Goal: Transaction & Acquisition: Purchase product/service

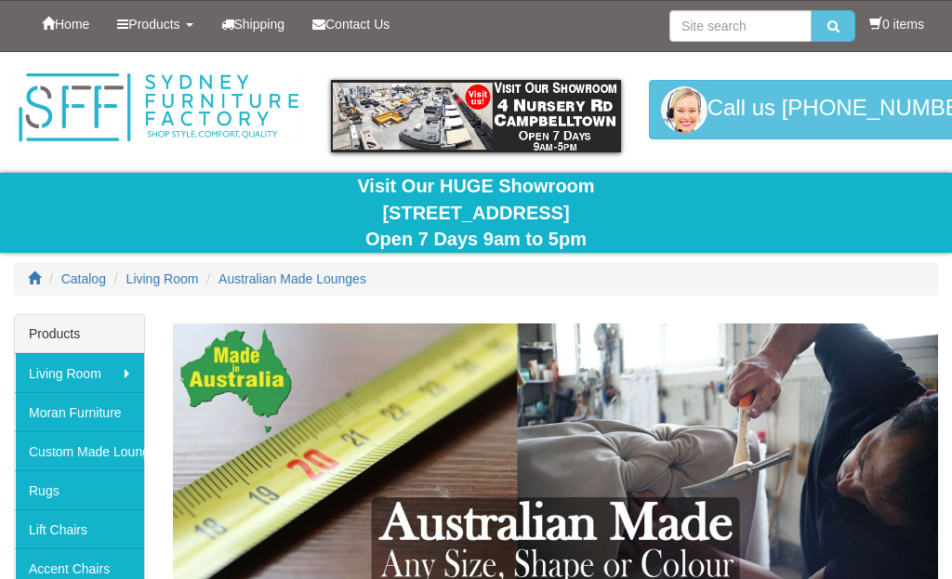
click at [85, 445] on link "Custom Made Lounges" at bounding box center [79, 450] width 129 height 39
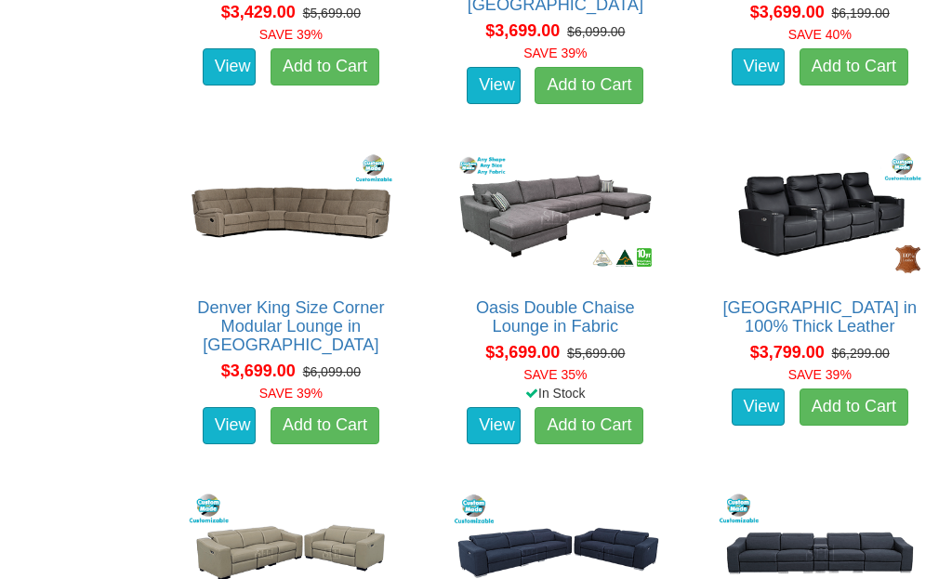
scroll to position [5374, 0]
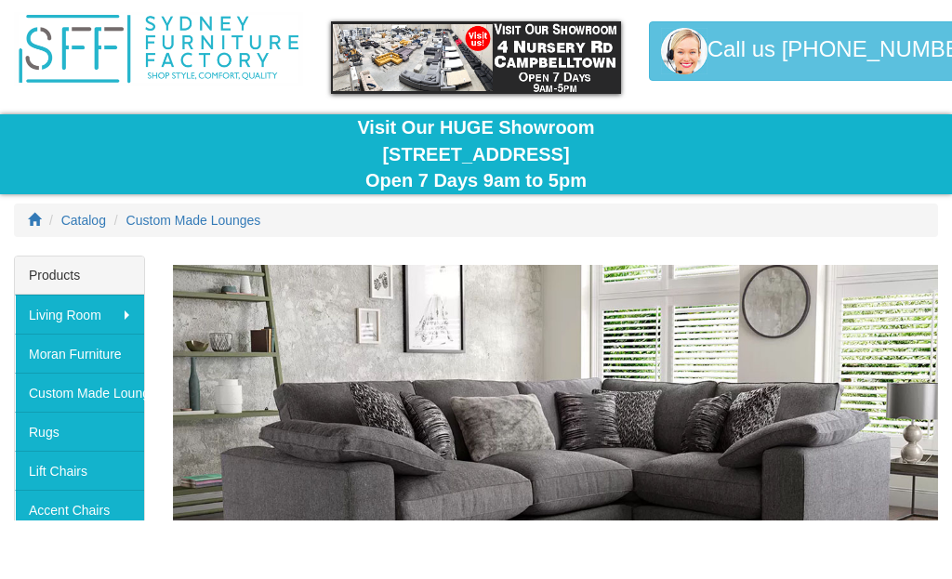
scroll to position [59, 0]
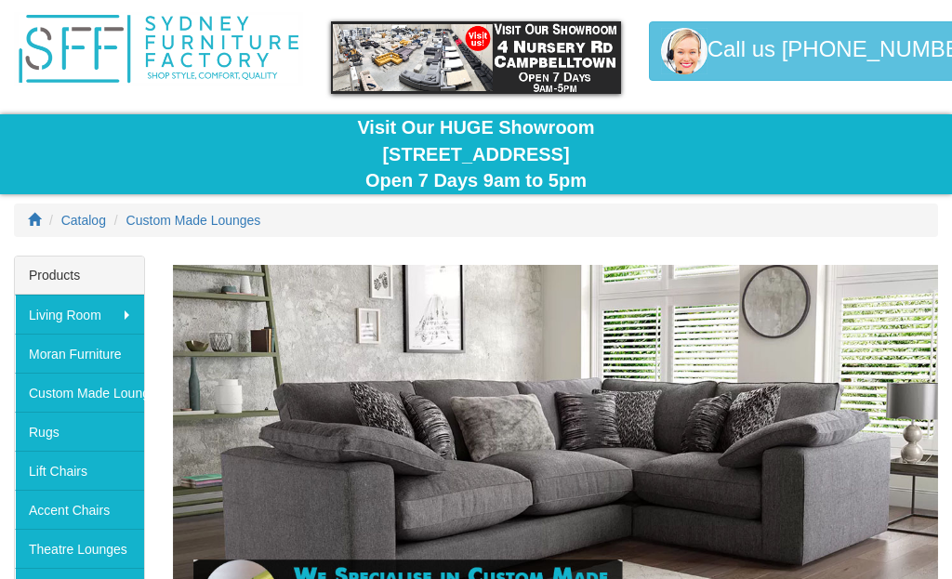
click at [105, 390] on link "Custom Made Lounges" at bounding box center [79, 392] width 129 height 39
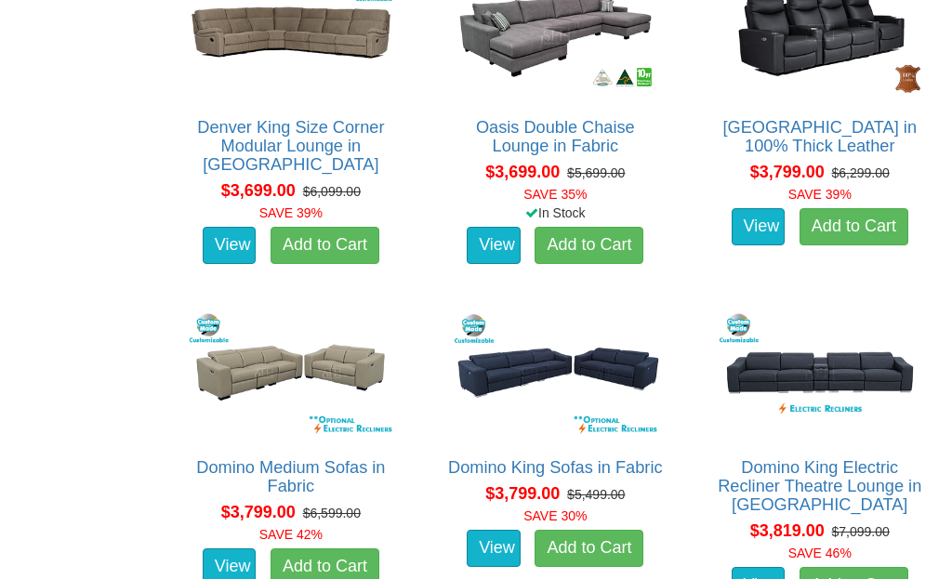
scroll to position [5525, 0]
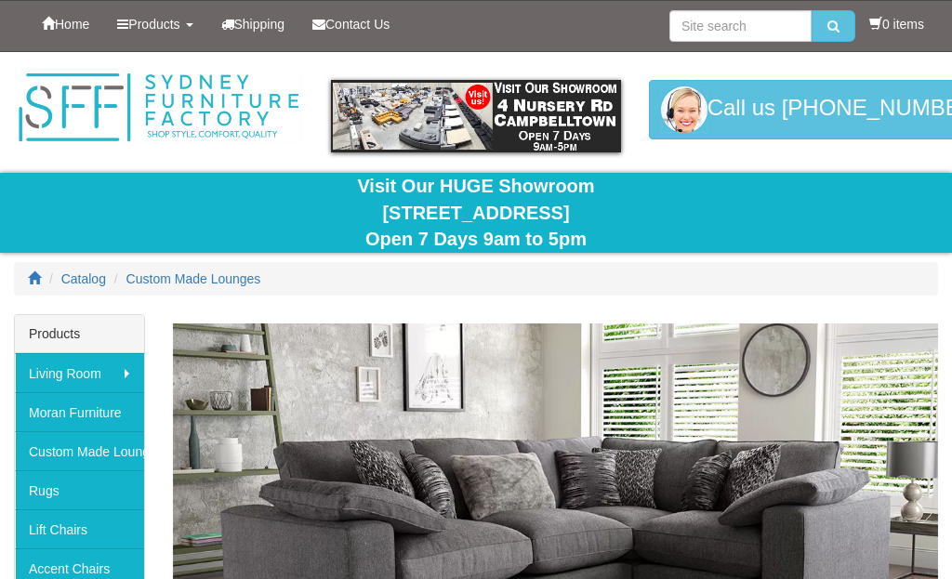
scroll to position [59, 0]
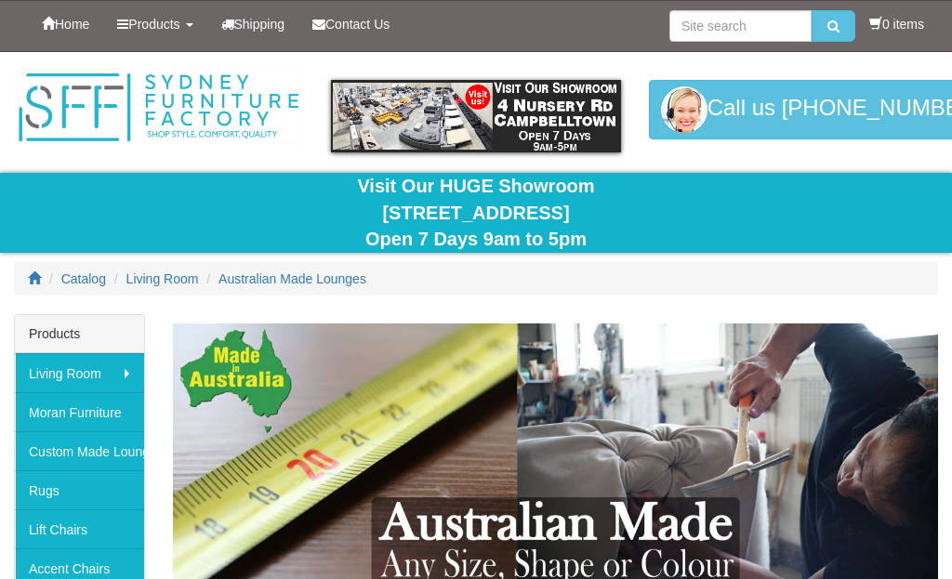
click at [875, 303] on div "Catalog Living Room Australian Made Lounges" at bounding box center [476, 288] width 952 height 52
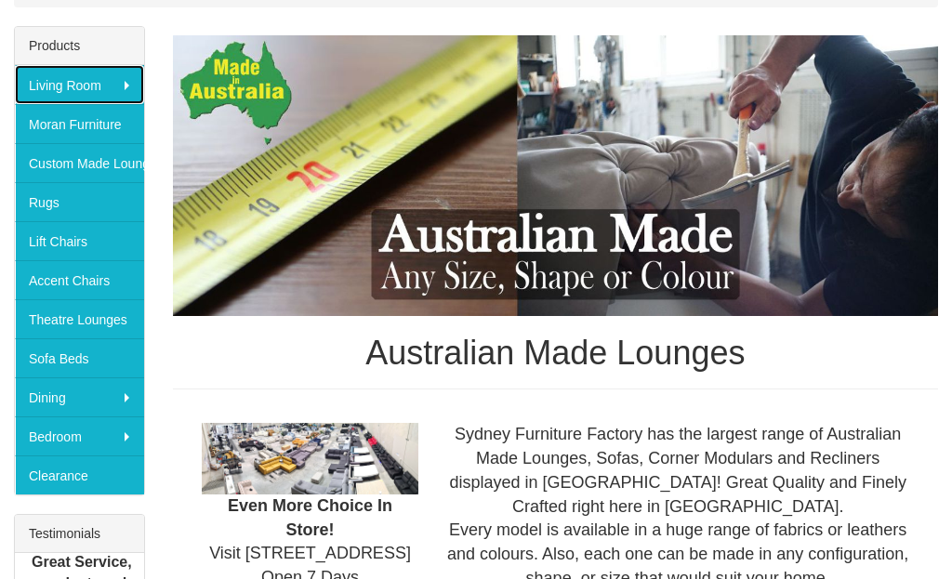
scroll to position [288, 0]
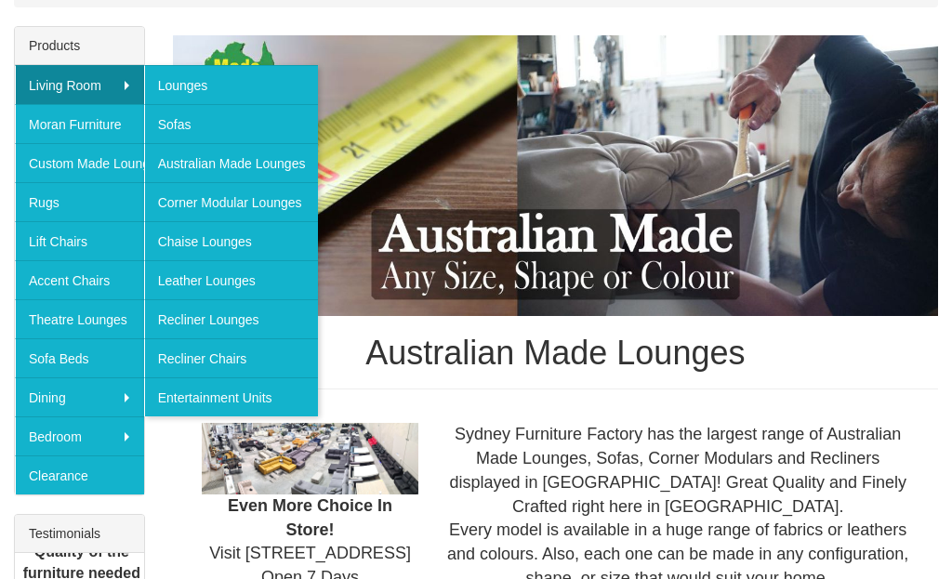
click at [198, 85] on link "Lounges" at bounding box center [231, 84] width 175 height 39
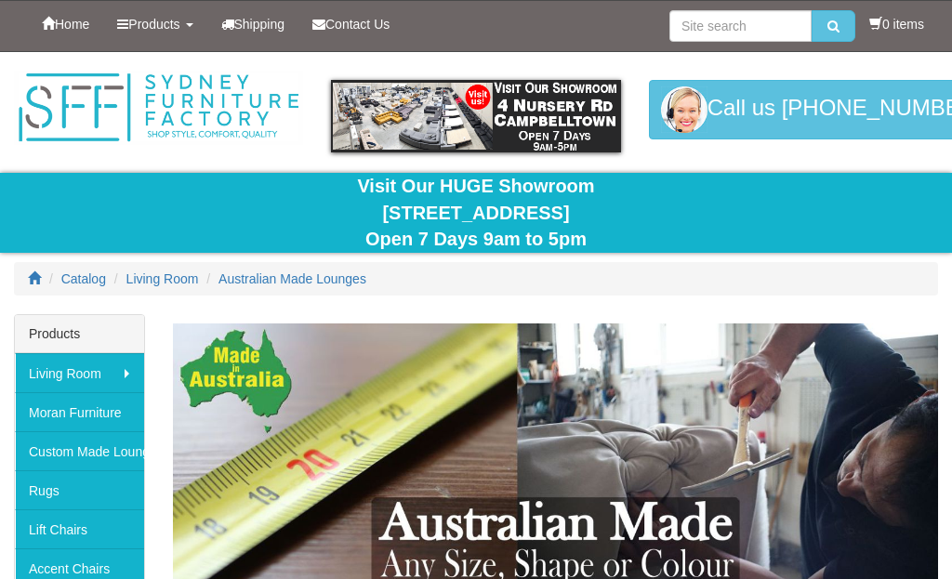
scroll to position [288, 0]
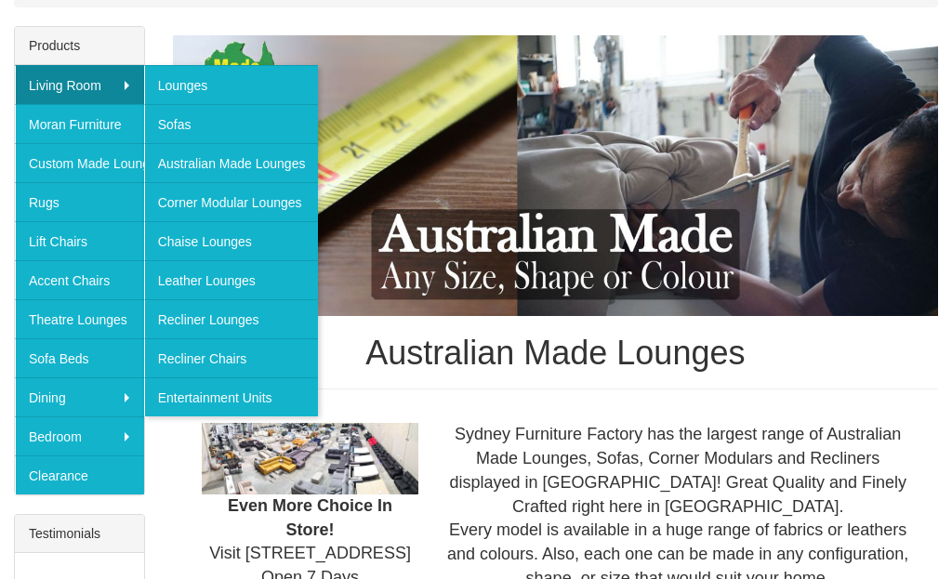
click at [201, 129] on link "Sofas" at bounding box center [231, 123] width 175 height 39
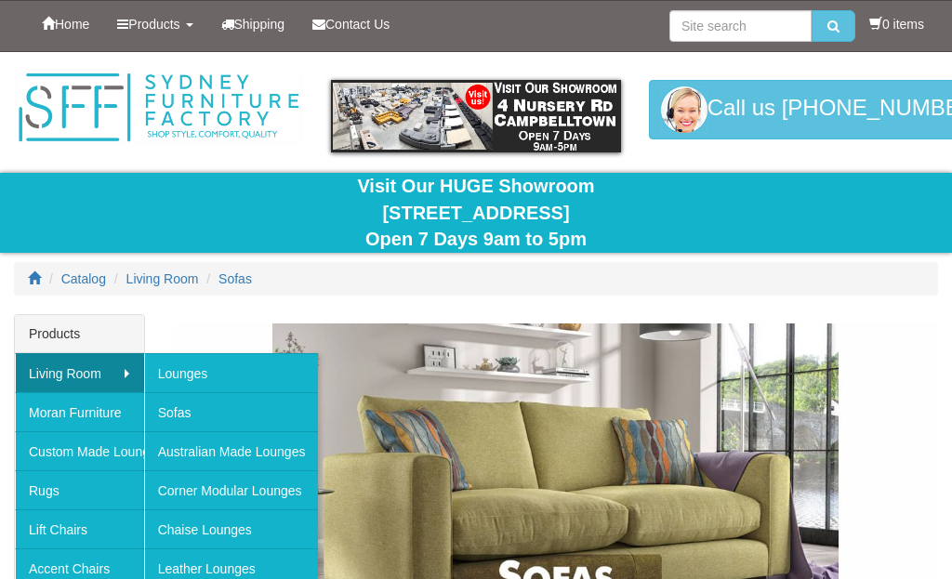
click at [271, 446] on link "Australian Made Lounges" at bounding box center [231, 450] width 175 height 39
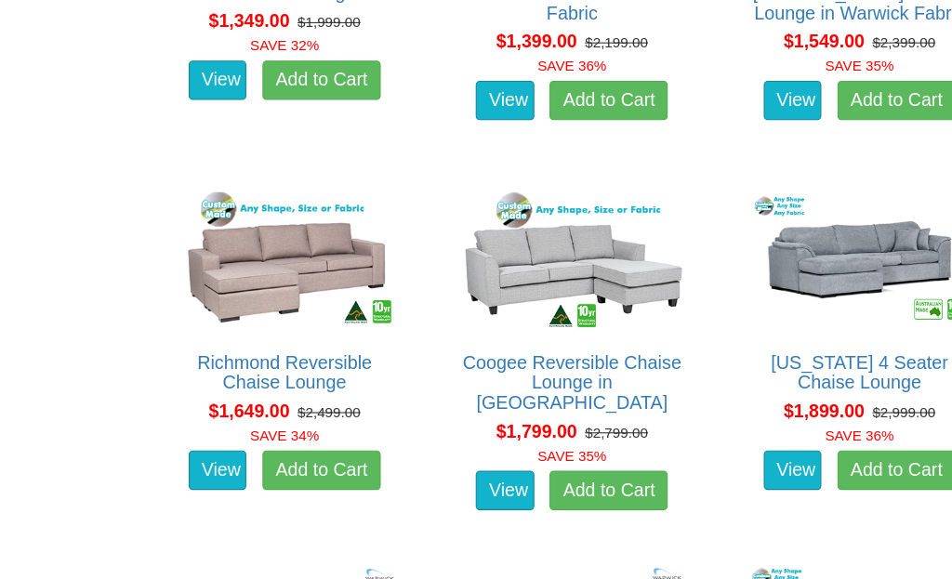
scroll to position [1277, 0]
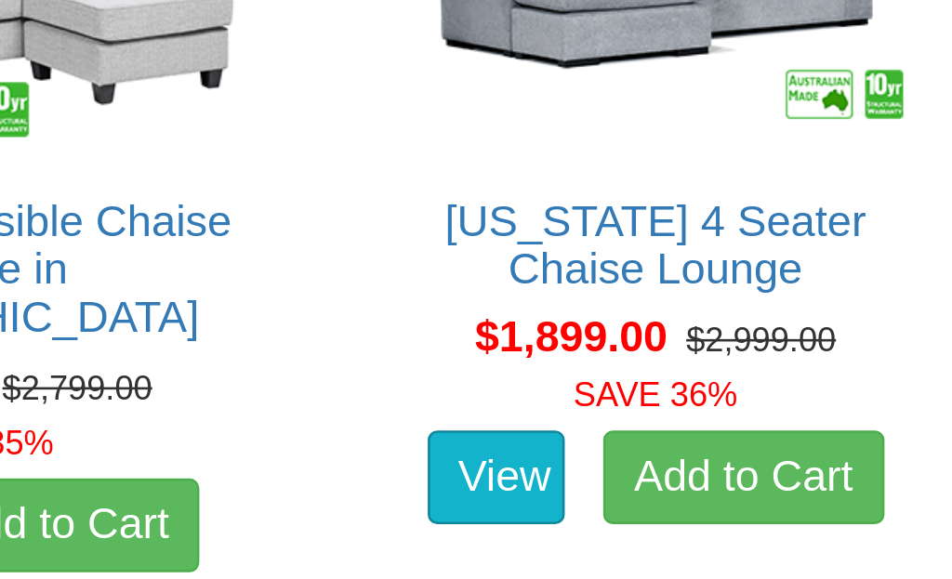
click at [732, 397] on link "View" at bounding box center [759, 415] width 54 height 37
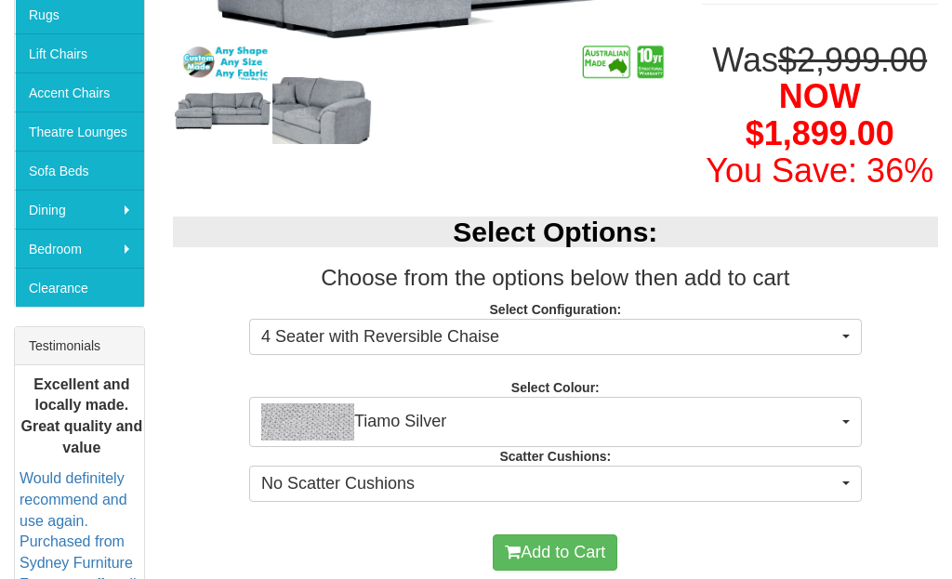
scroll to position [475, 0]
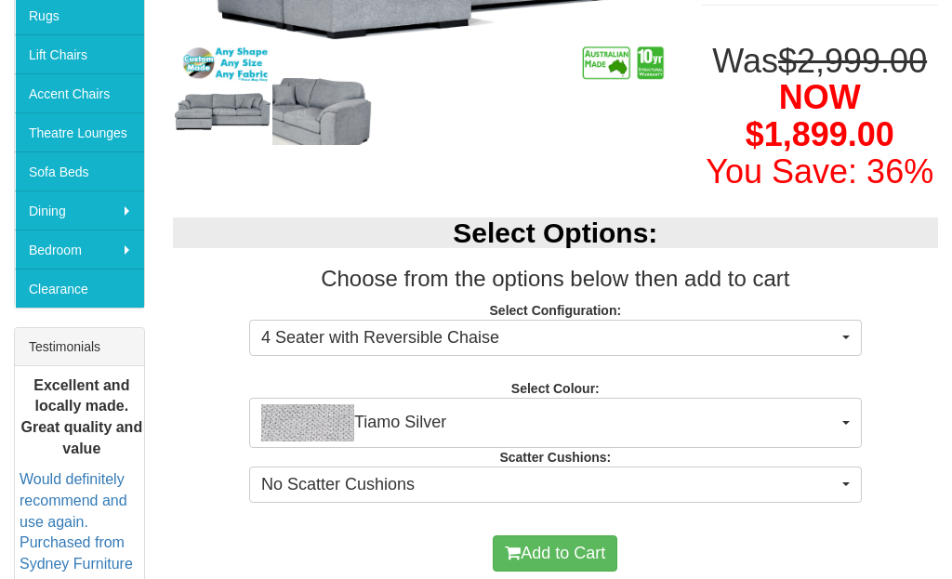
click at [826, 404] on span "Tiamo Silver" at bounding box center [549, 422] width 576 height 37
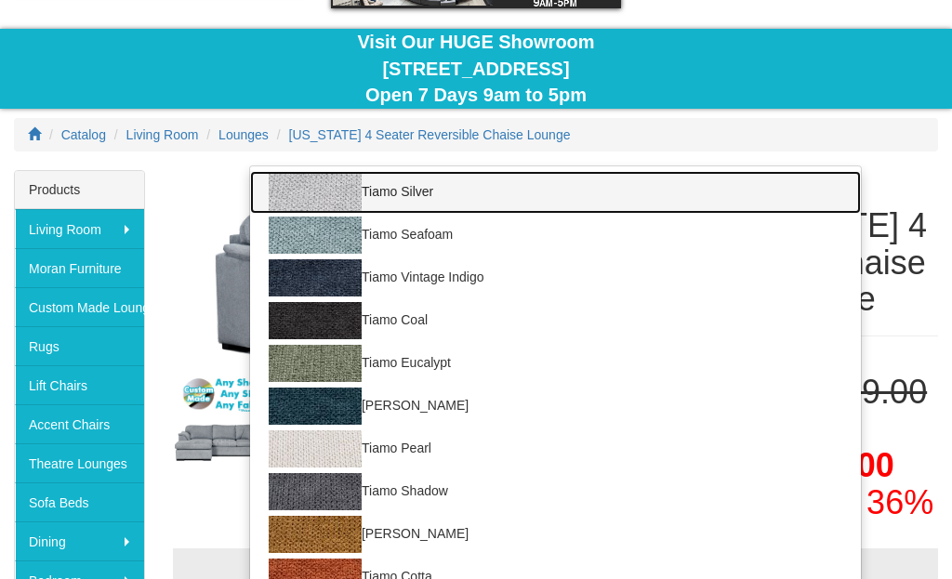
scroll to position [0, 0]
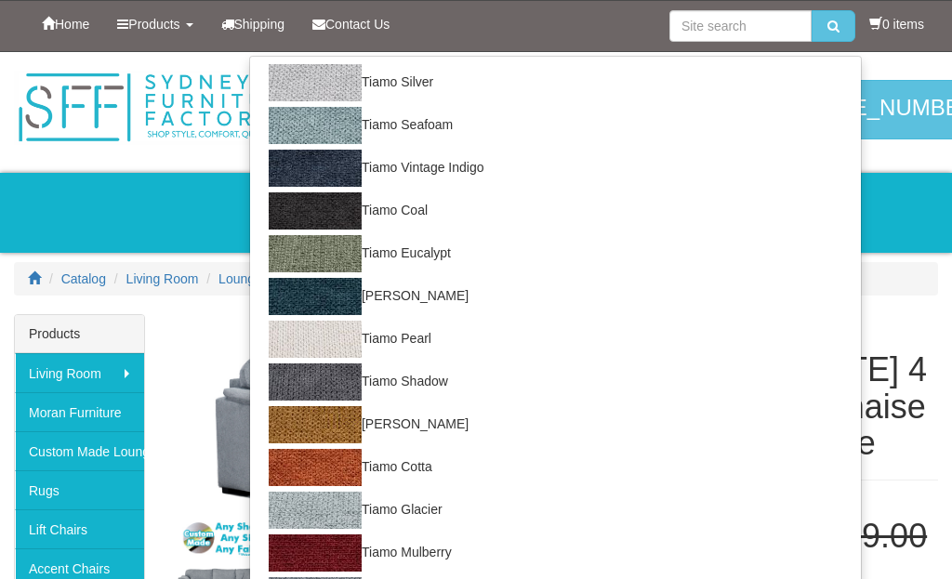
click at [906, 285] on div at bounding box center [476, 289] width 952 height 579
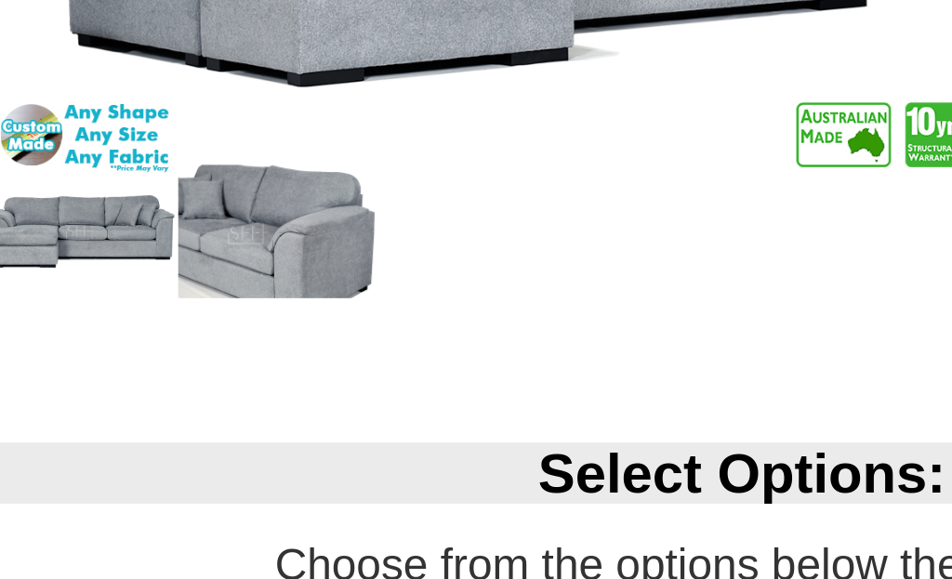
scroll to position [334, 0]
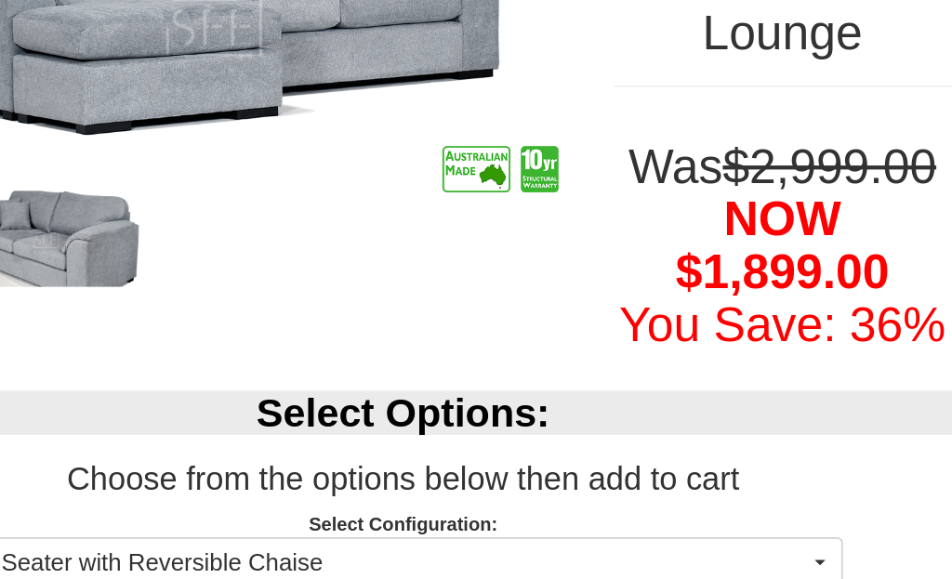
click at [570, 461] on button "4 Seater with Reversible Chaise" at bounding box center [555, 479] width 613 height 37
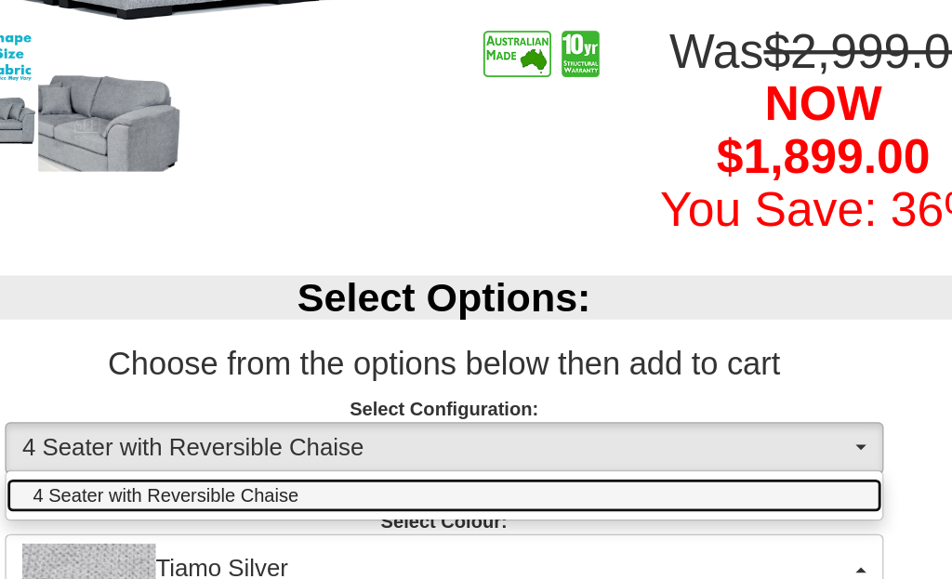
scroll to position [387, 0]
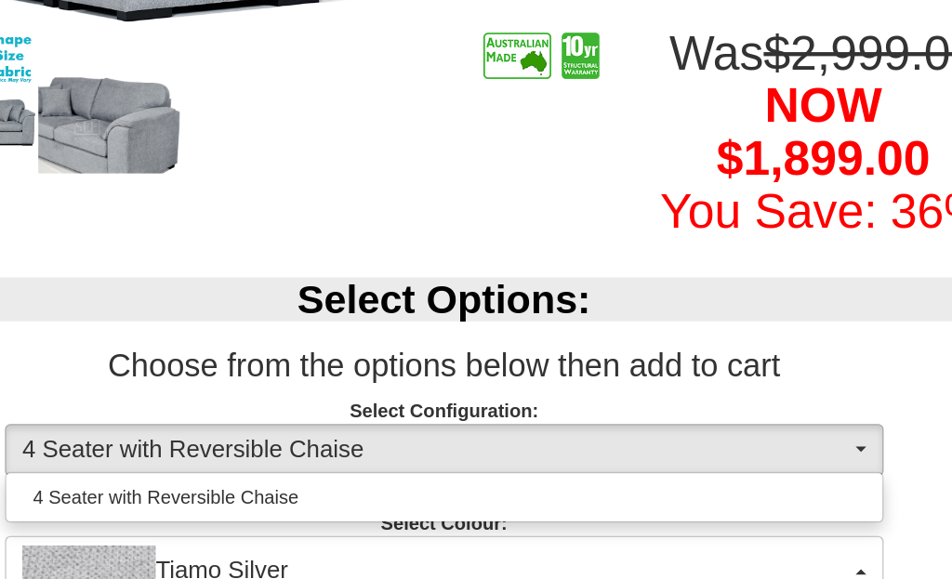
click at [594, 355] on div at bounding box center [476, 289] width 952 height 579
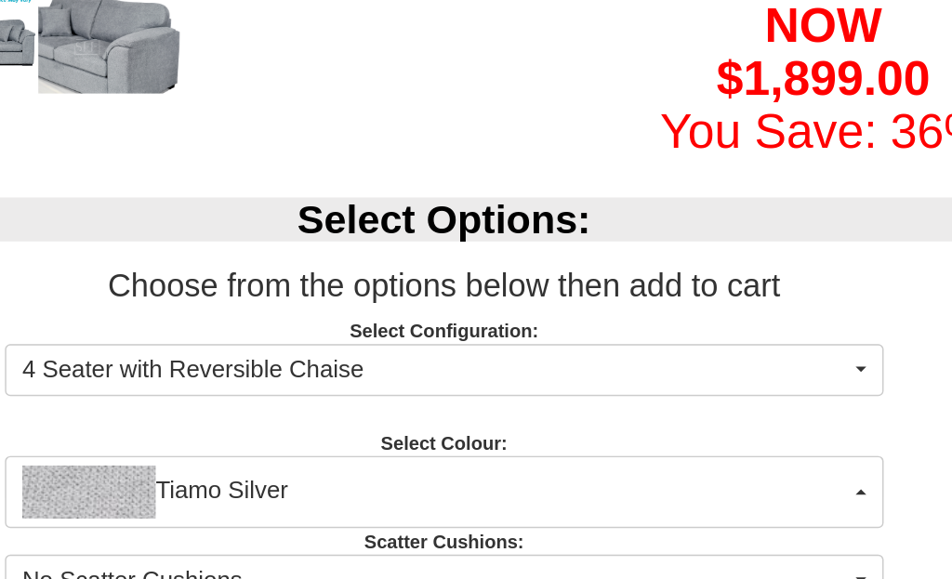
scroll to position [443, 0]
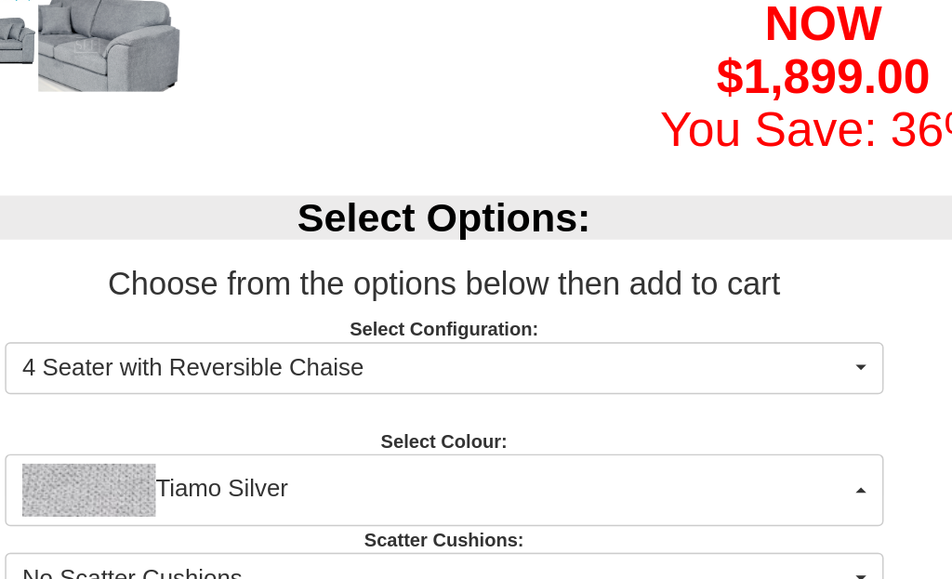
click at [593, 499] on button "No Scatter Cushions" at bounding box center [555, 517] width 613 height 37
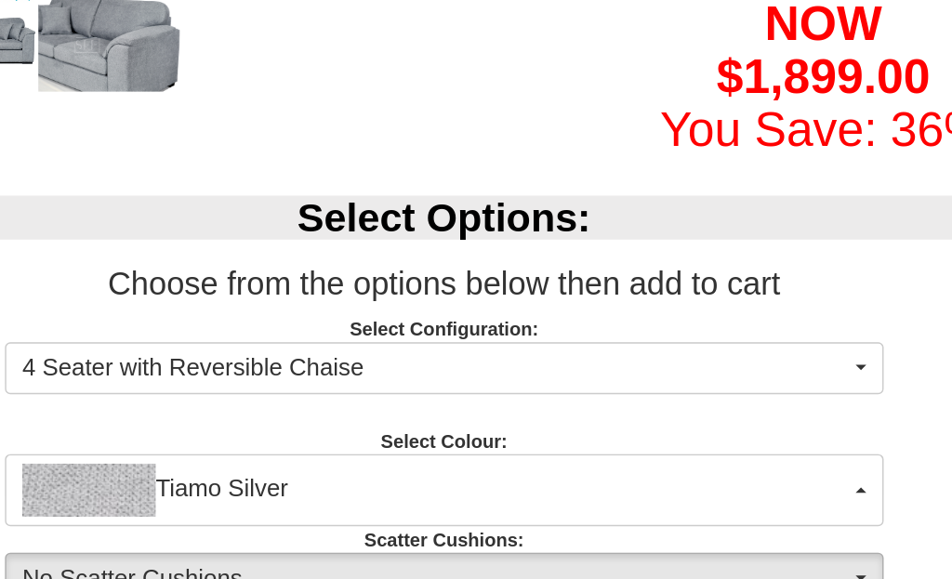
click at [640, 269] on div at bounding box center [476, 289] width 952 height 579
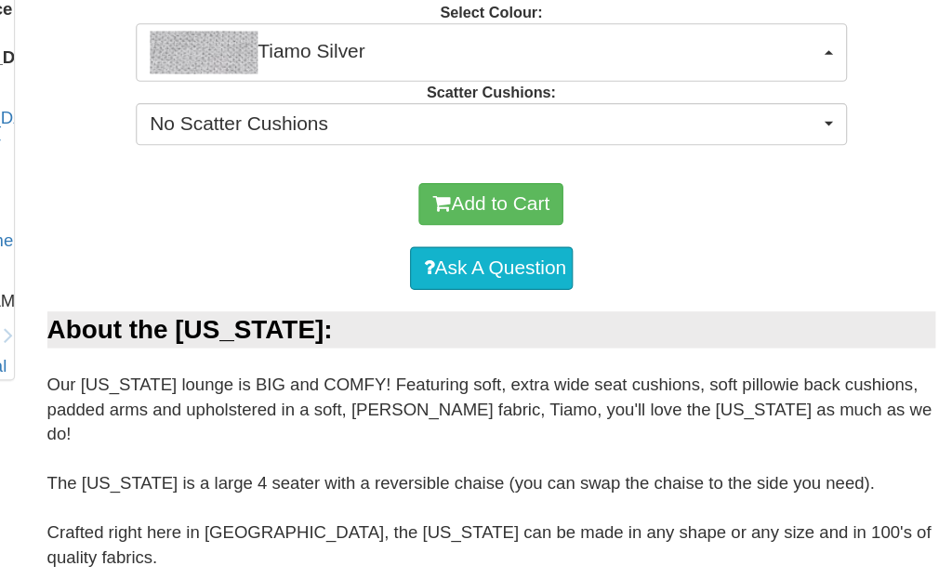
scroll to position [850, 0]
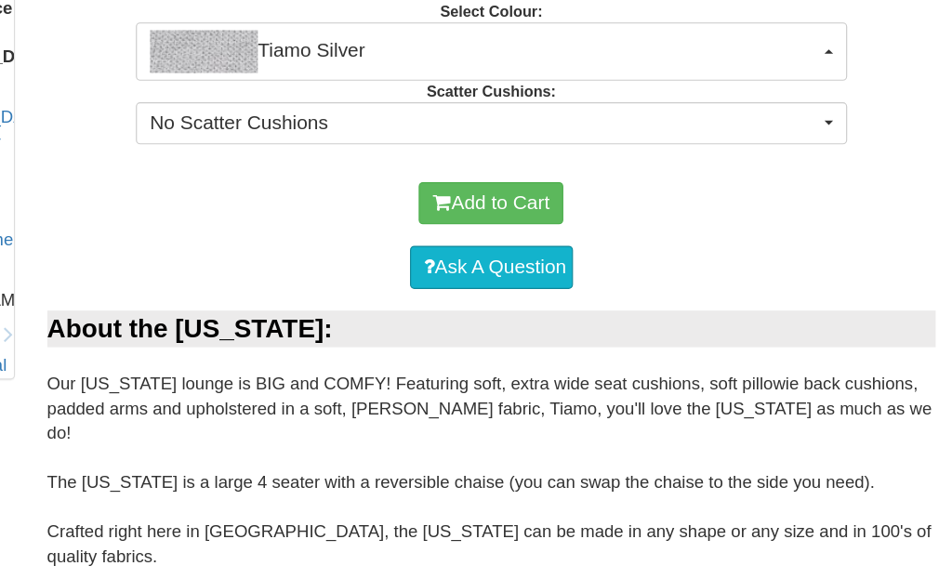
click at [507, 516] on div "Dimensions:" at bounding box center [555, 532] width 737 height 32
click at [455, 516] on div "Dimensions:" at bounding box center [555, 532] width 737 height 32
click at [749, 516] on div "Dimensions:" at bounding box center [555, 532] width 737 height 32
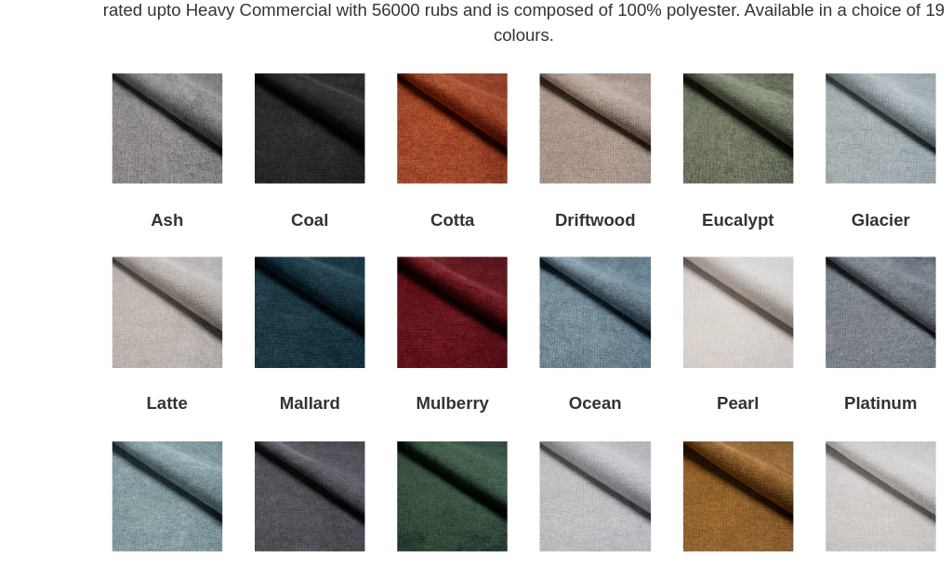
scroll to position [2229, 0]
click at [201, 380] on img at bounding box center [248, 427] width 95 height 95
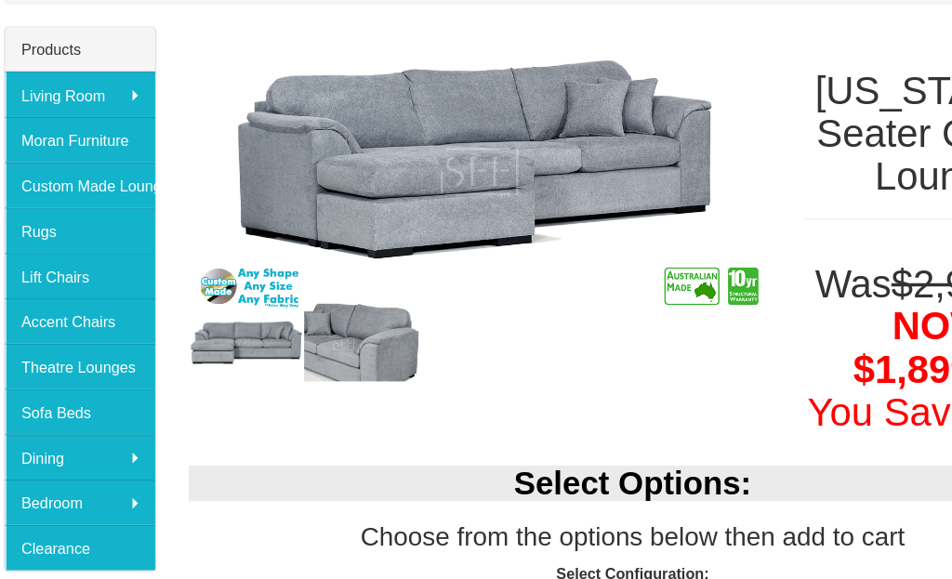
scroll to position [288, 0]
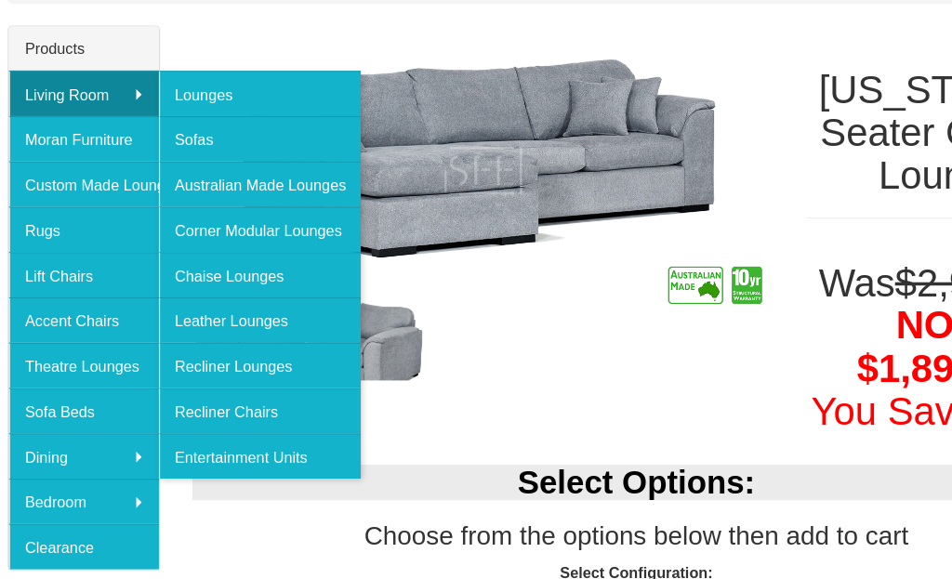
click at [183, 240] on link "Chaise Lounges" at bounding box center [231, 240] width 175 height 39
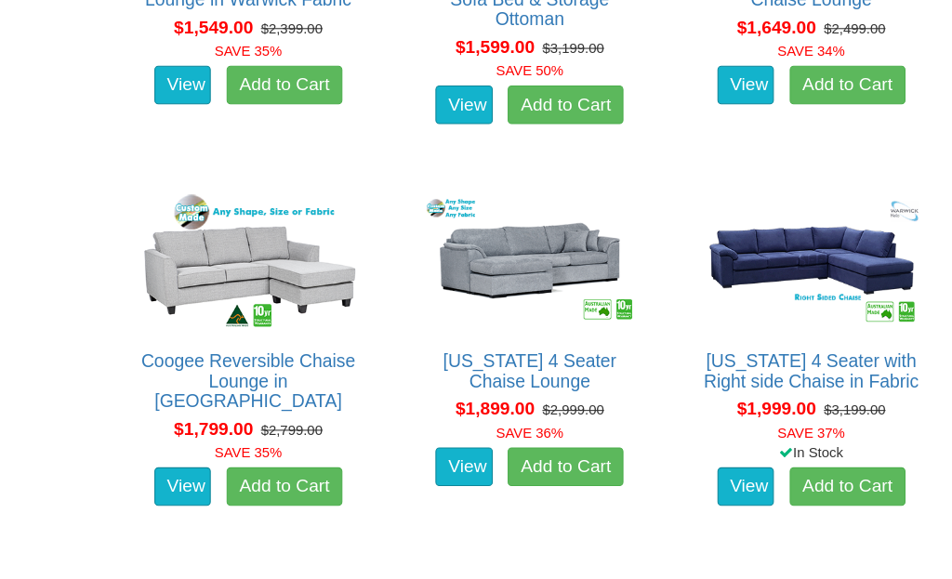
scroll to position [1659, 0]
